Goal: Task Accomplishment & Management: Manage account settings

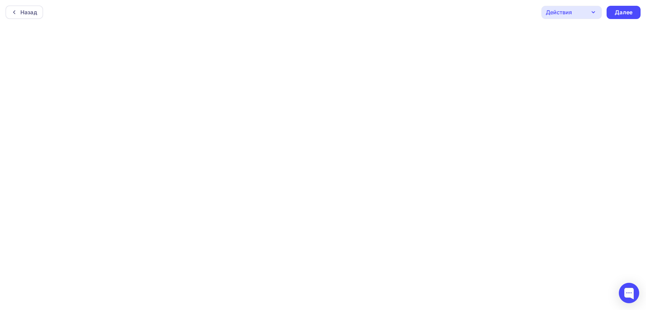
click at [585, 11] on div "Действия" at bounding box center [571, 12] width 60 height 13
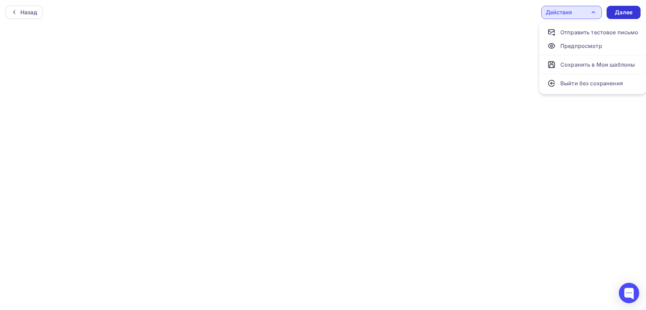
click at [626, 10] on div "Далее" at bounding box center [623, 12] width 18 height 8
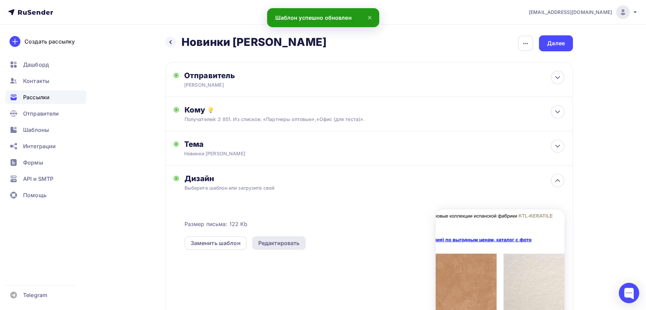
click at [262, 243] on div "Редактировать" at bounding box center [278, 243] width 41 height 8
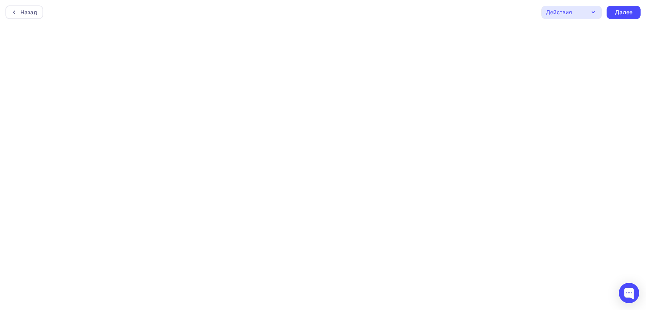
click at [554, 11] on div "Действия" at bounding box center [558, 12] width 26 height 8
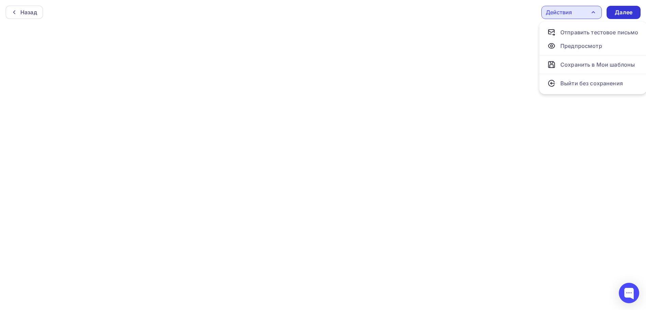
click at [626, 14] on div "Далее" at bounding box center [623, 12] width 18 height 8
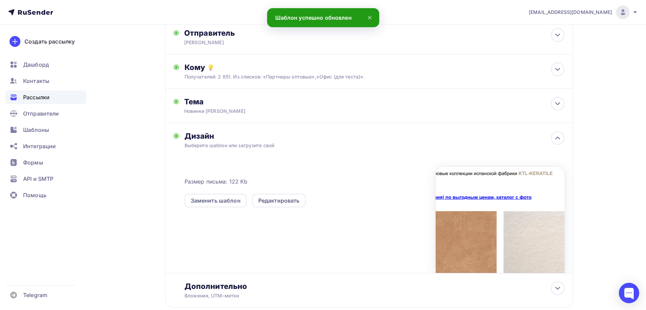
scroll to position [84, 0]
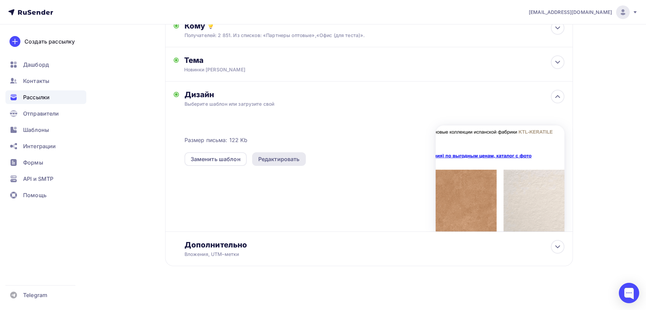
click at [288, 160] on div "Редактировать" at bounding box center [278, 159] width 41 height 8
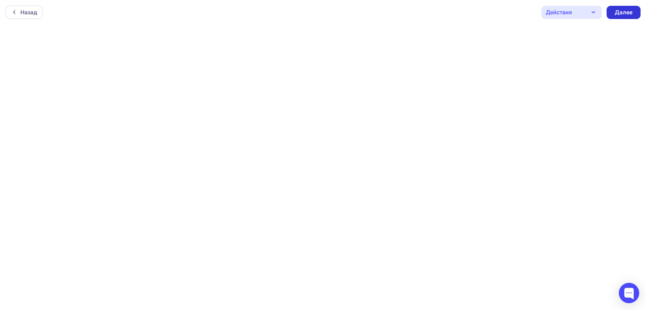
click at [624, 15] on div "Далее" at bounding box center [623, 12] width 18 height 8
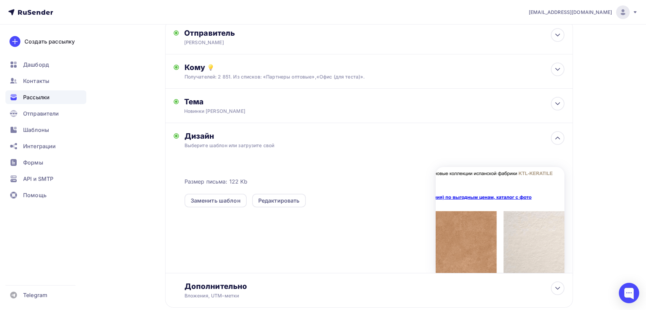
scroll to position [84, 0]
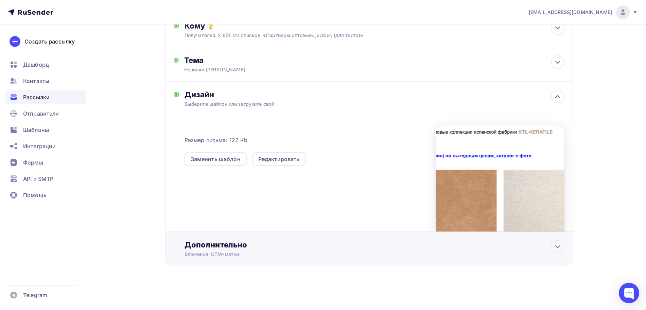
click at [229, 239] on div "Дополнительно Вложения, [GEOGRAPHIC_DATA]–метки Вложения price-30.07.2025.xls 4…" at bounding box center [369, 249] width 408 height 34
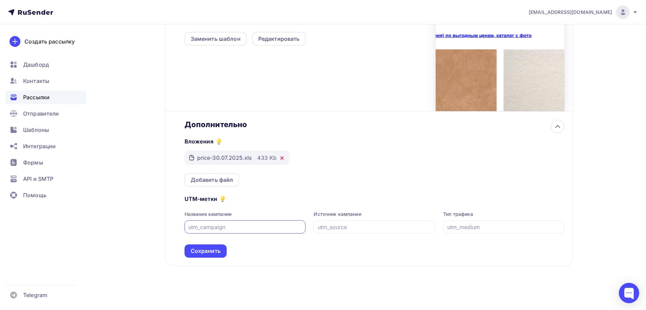
click at [281, 157] on icon at bounding box center [281, 157] width 5 height 5
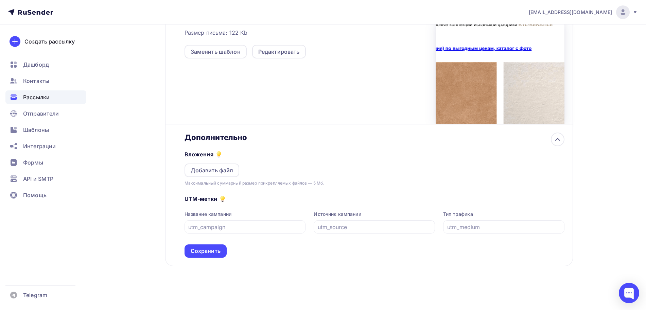
scroll to position [191, 0]
click at [208, 248] on div "Сохранить" at bounding box center [206, 251] width 30 height 8
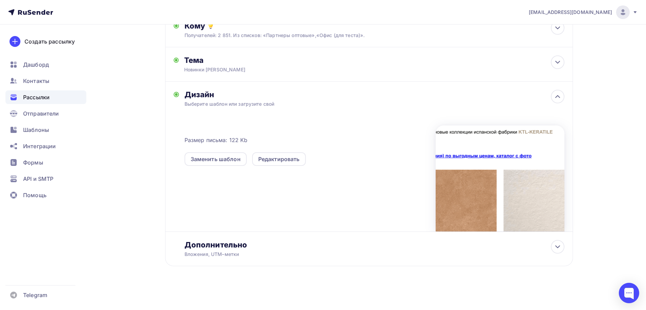
scroll to position [0, 0]
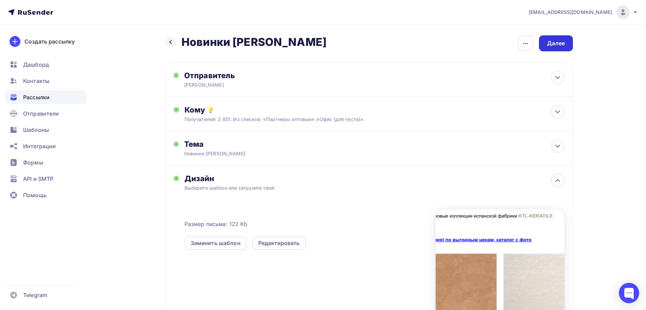
click at [557, 39] on div "Далее" at bounding box center [556, 43] width 34 height 16
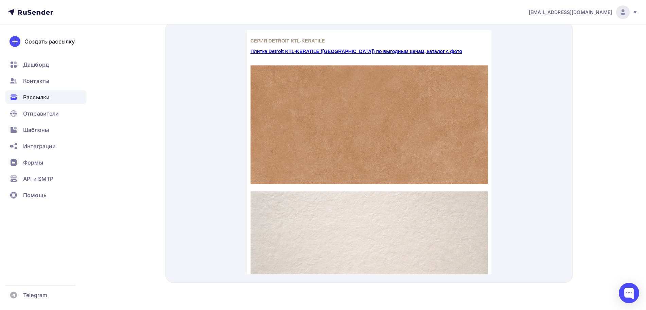
scroll to position [6, 0]
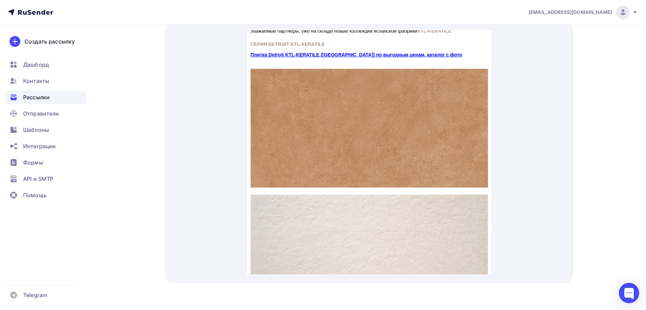
drag, startPoint x: 489, startPoint y: 211, endPoint x: 789, endPoint y: 119, distance: 313.8
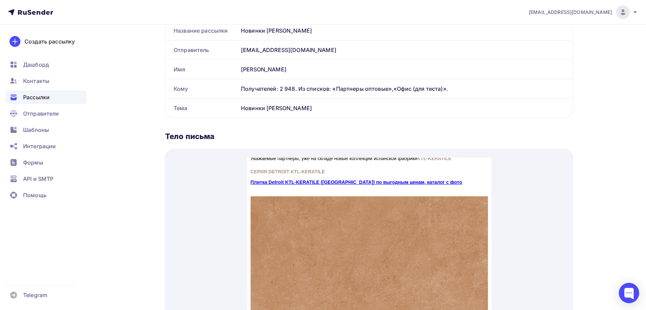
scroll to position [30, 0]
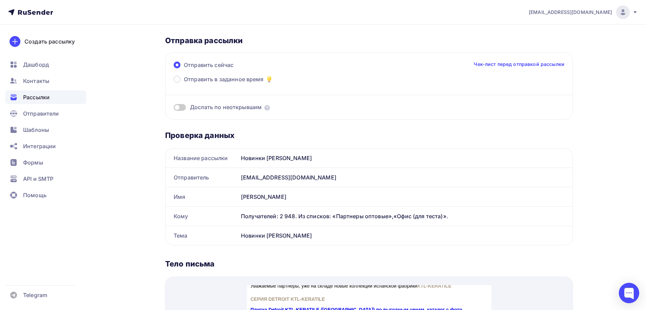
click at [488, 64] on link "Чек-лист перед отправкой рассылки" at bounding box center [518, 64] width 91 height 7
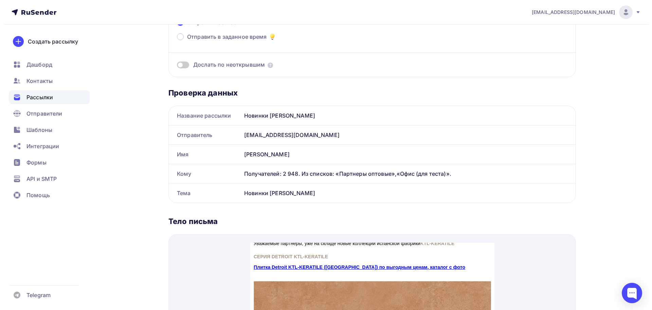
scroll to position [0, 0]
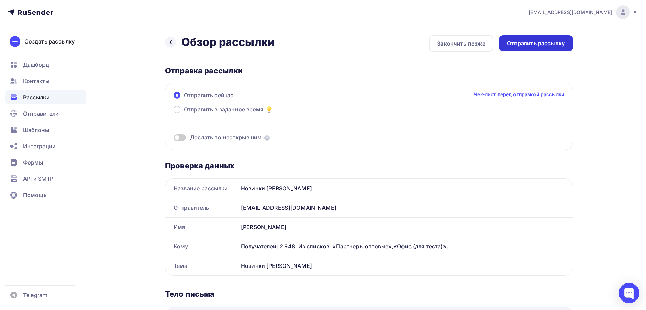
click at [540, 41] on div "Отправить рассылку" at bounding box center [536, 43] width 58 height 8
